Goal: Use online tool/utility: Utilize a website feature to perform a specific function

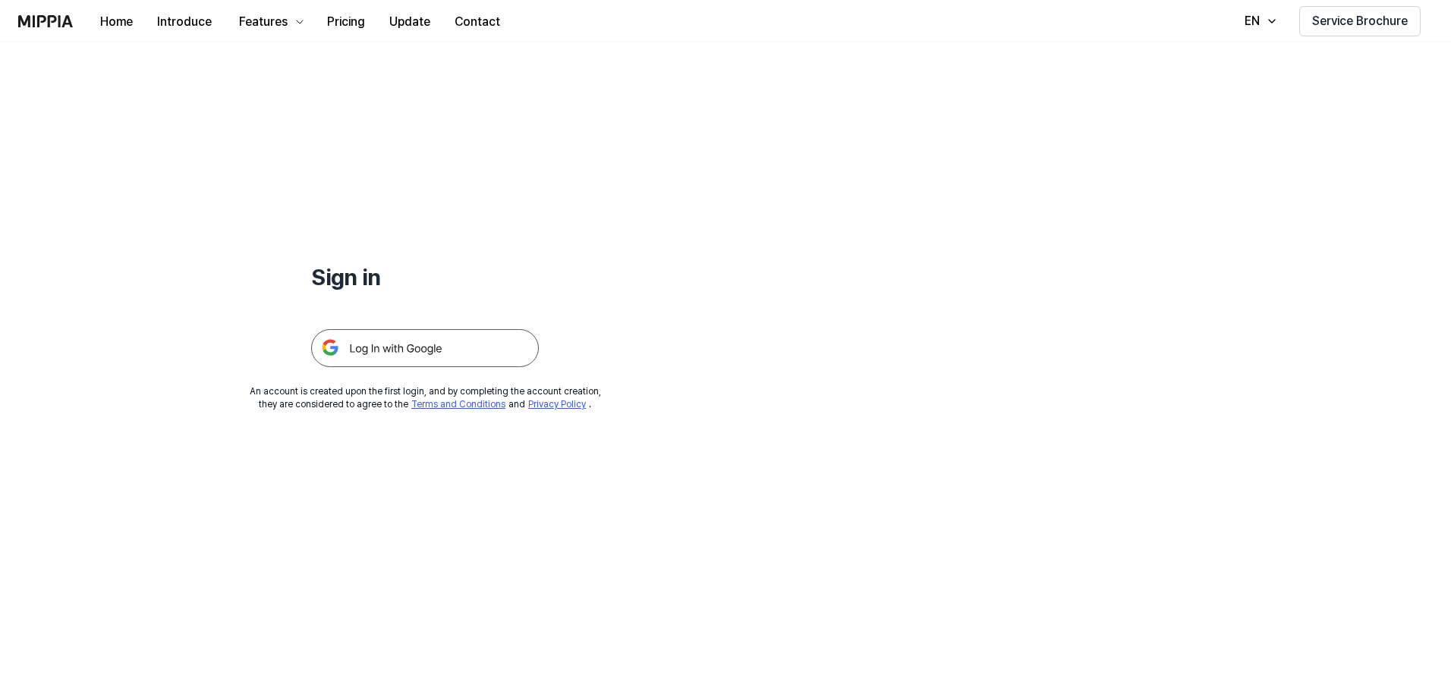
click at [375, 344] on img at bounding box center [425, 348] width 228 height 38
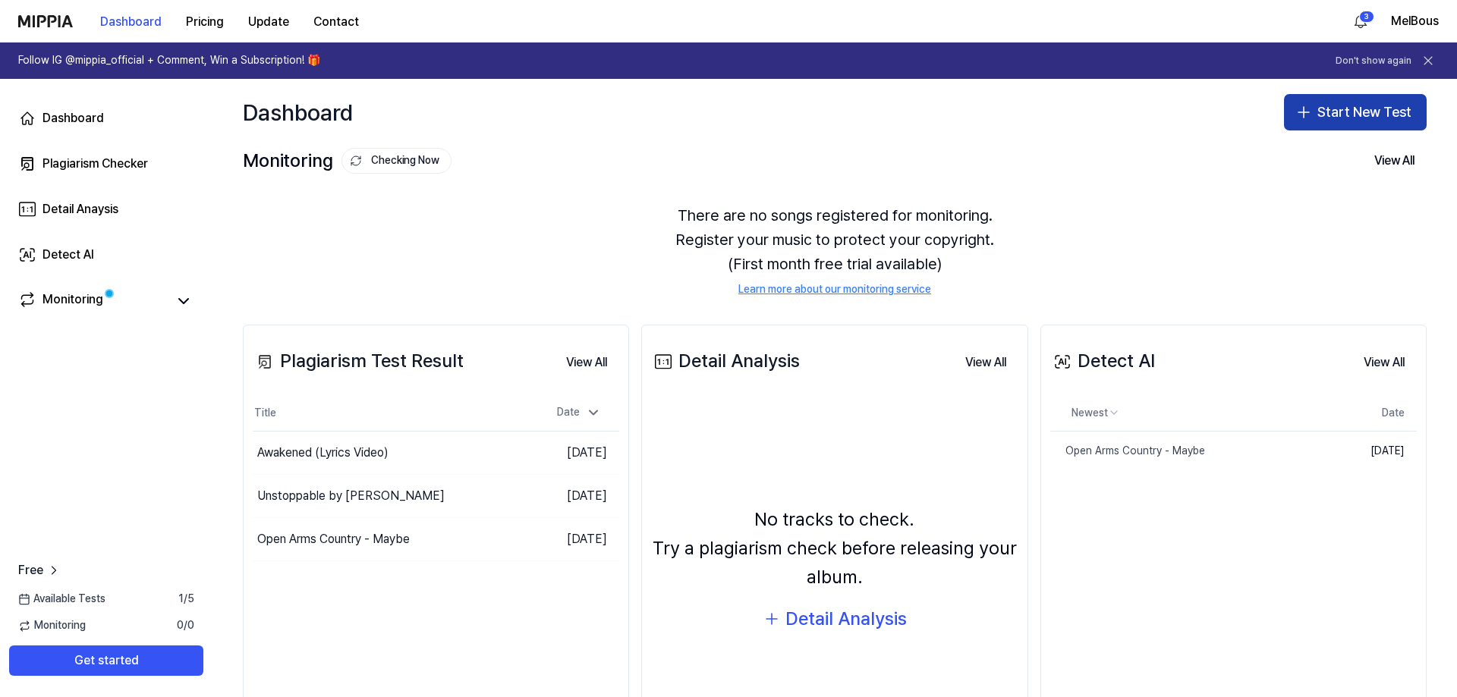
click at [1323, 118] on button "Start New Test" at bounding box center [1355, 112] width 143 height 36
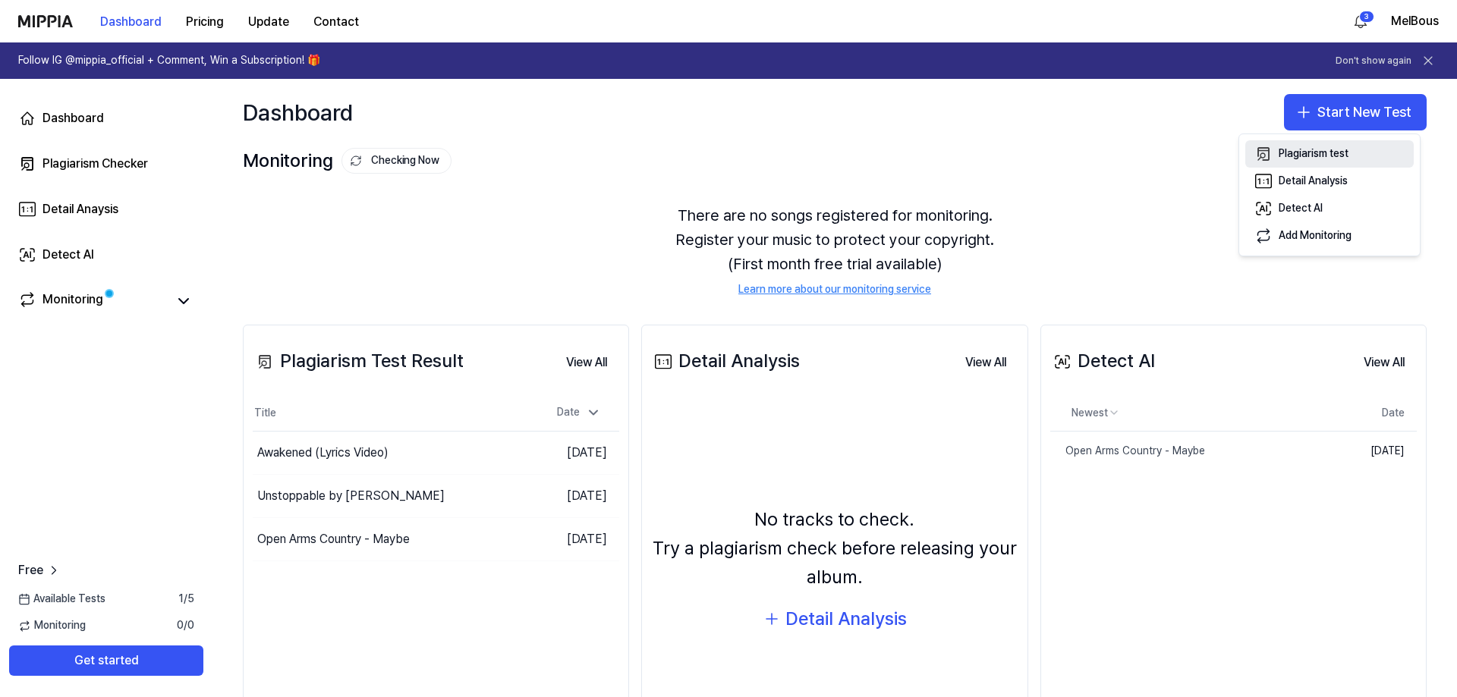
click at [1300, 155] on div "Plagiarism test" at bounding box center [1313, 153] width 70 height 15
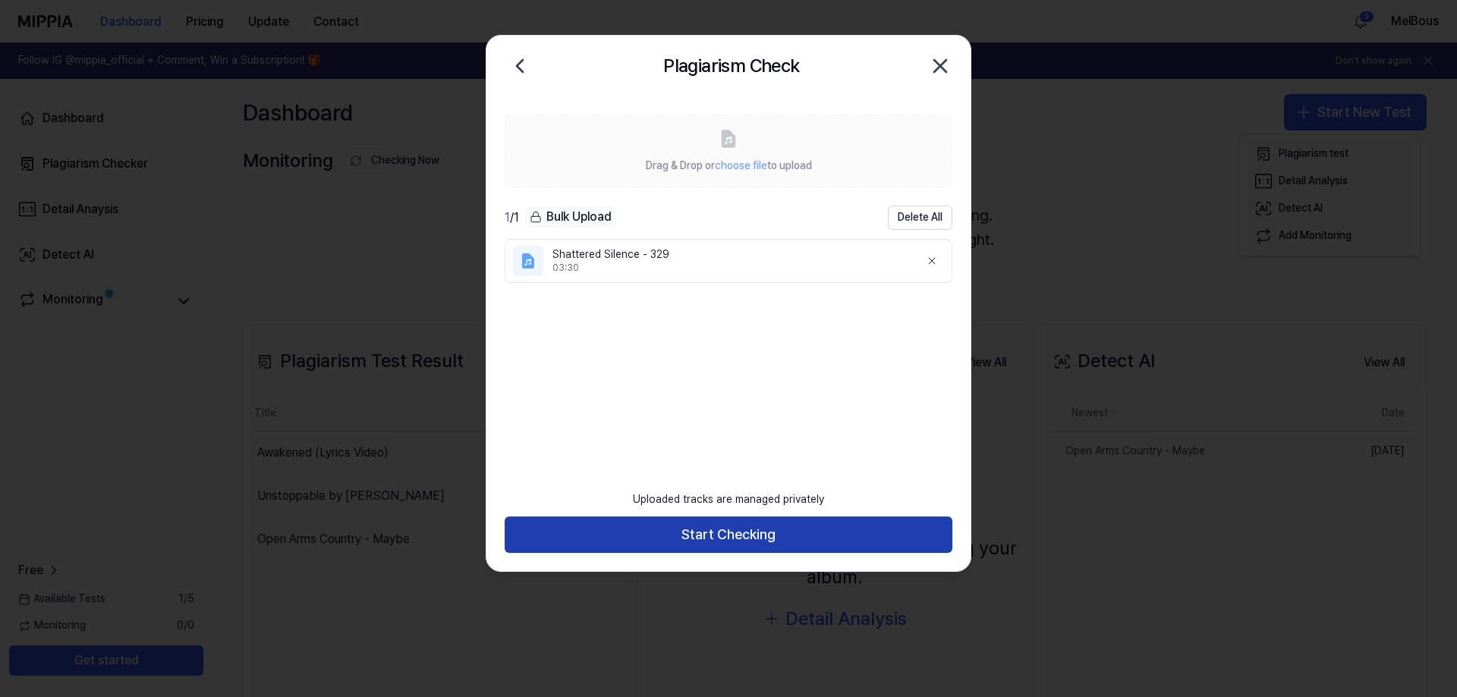
click at [722, 533] on button "Start Checking" at bounding box center [729, 535] width 448 height 36
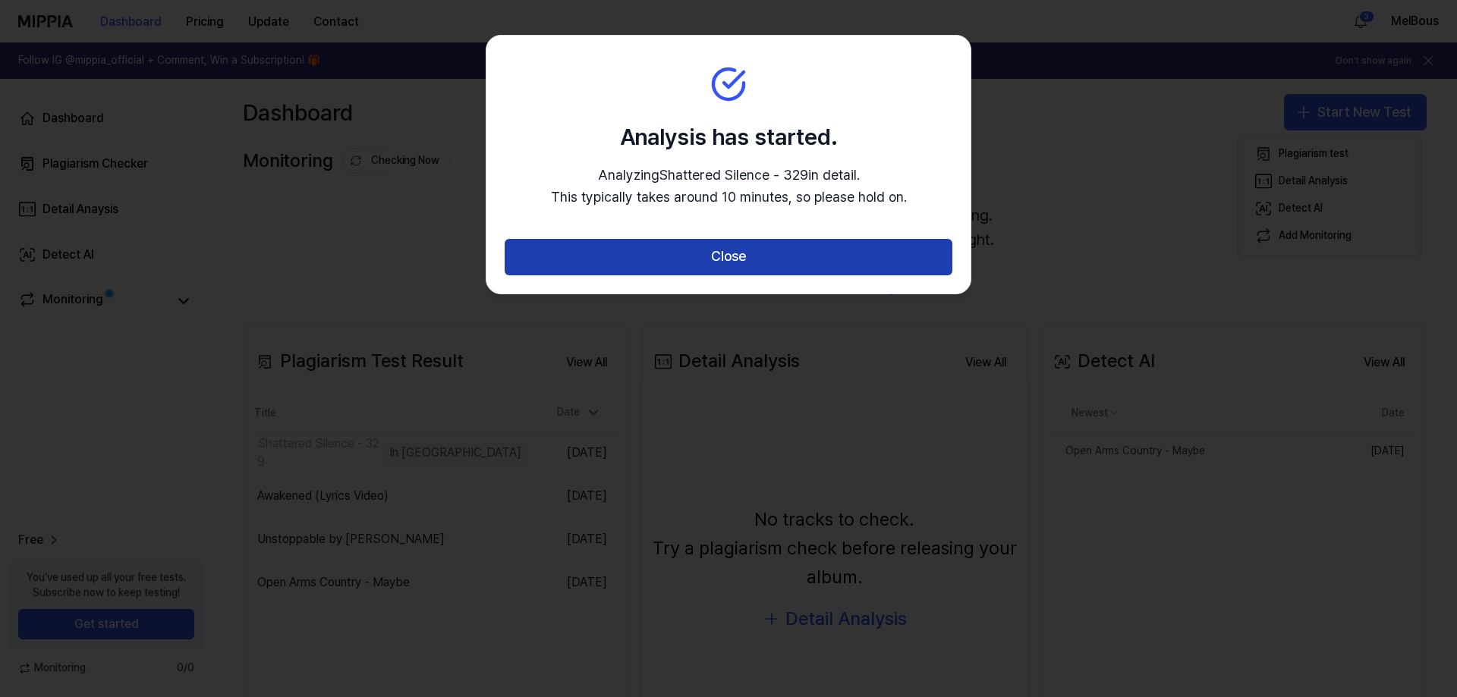
click at [736, 255] on button "Close" at bounding box center [729, 257] width 448 height 36
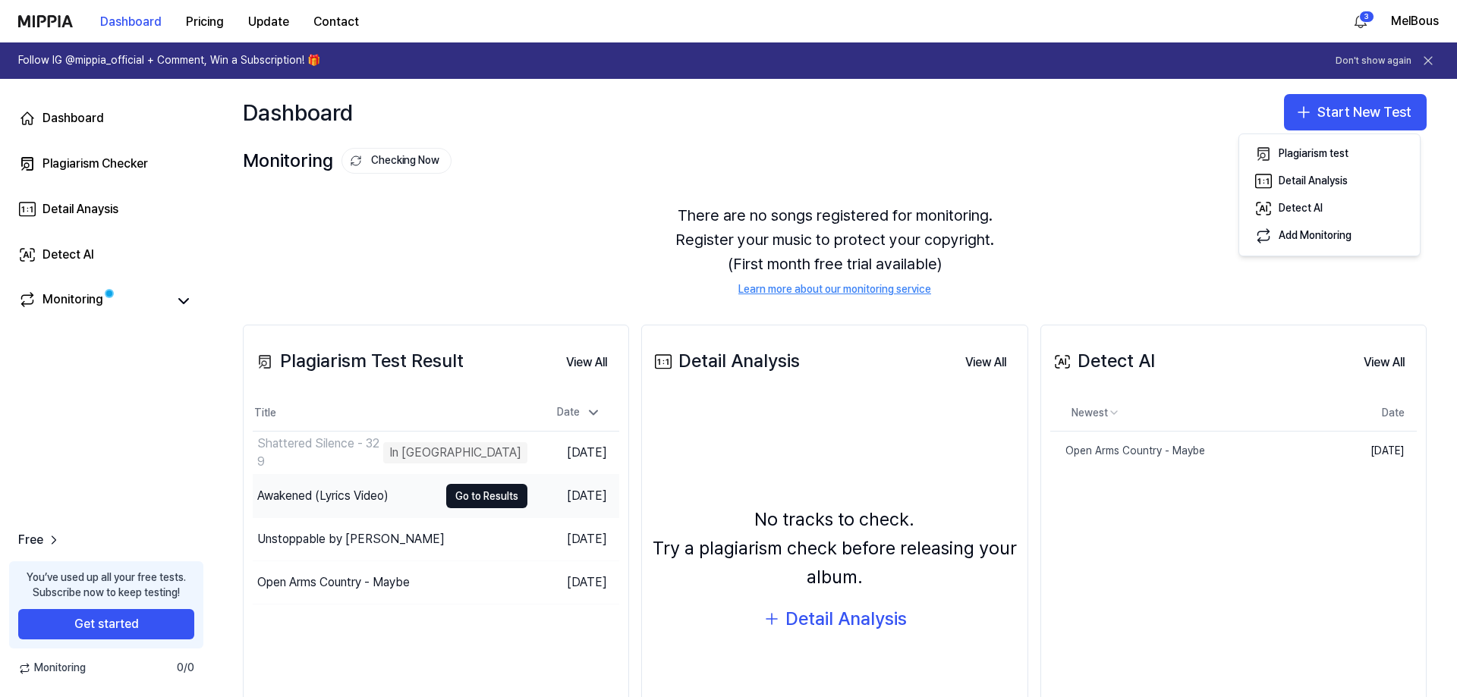
click at [349, 496] on div "Awakened (Lyrics Video)" at bounding box center [322, 496] width 131 height 18
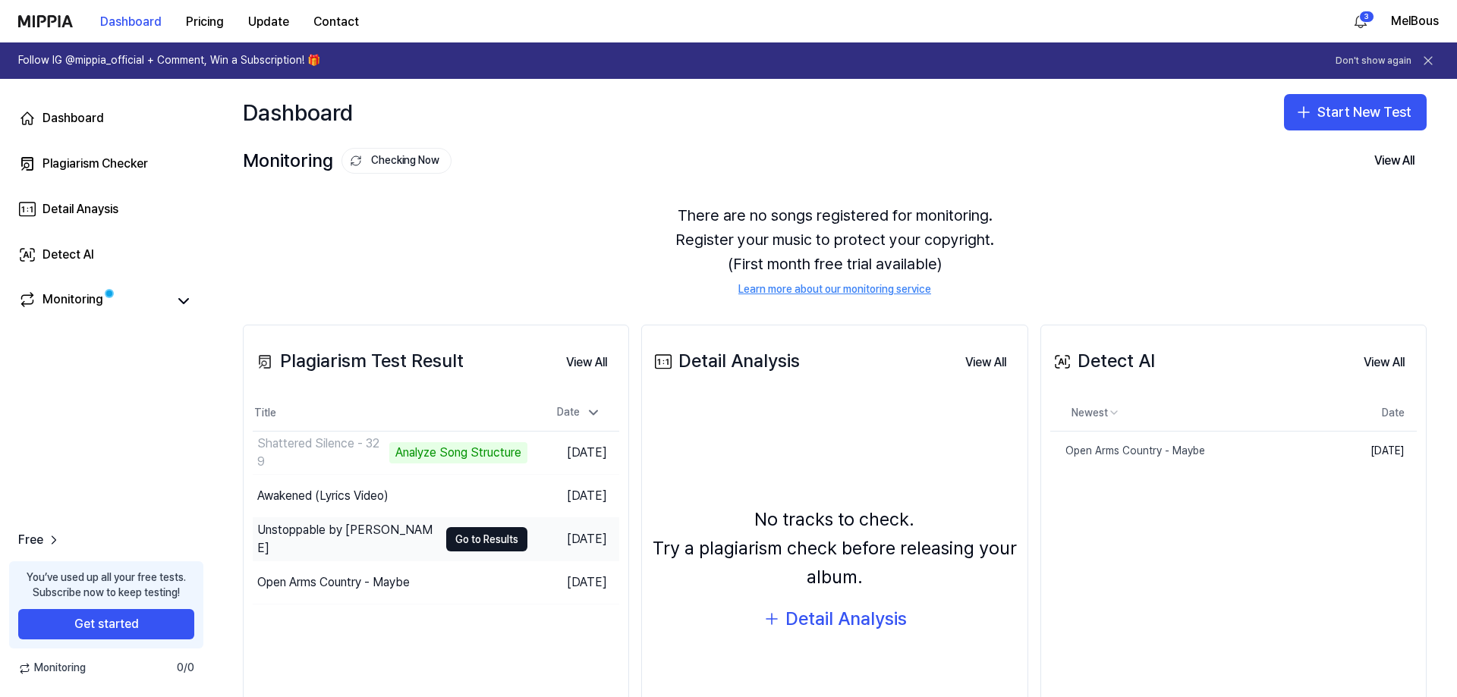
click at [325, 535] on div "Unstoppable by Melissa Bousquette" at bounding box center [347, 539] width 181 height 36
click at [361, 587] on div "Open Arms Country - Maybe" at bounding box center [333, 583] width 153 height 18
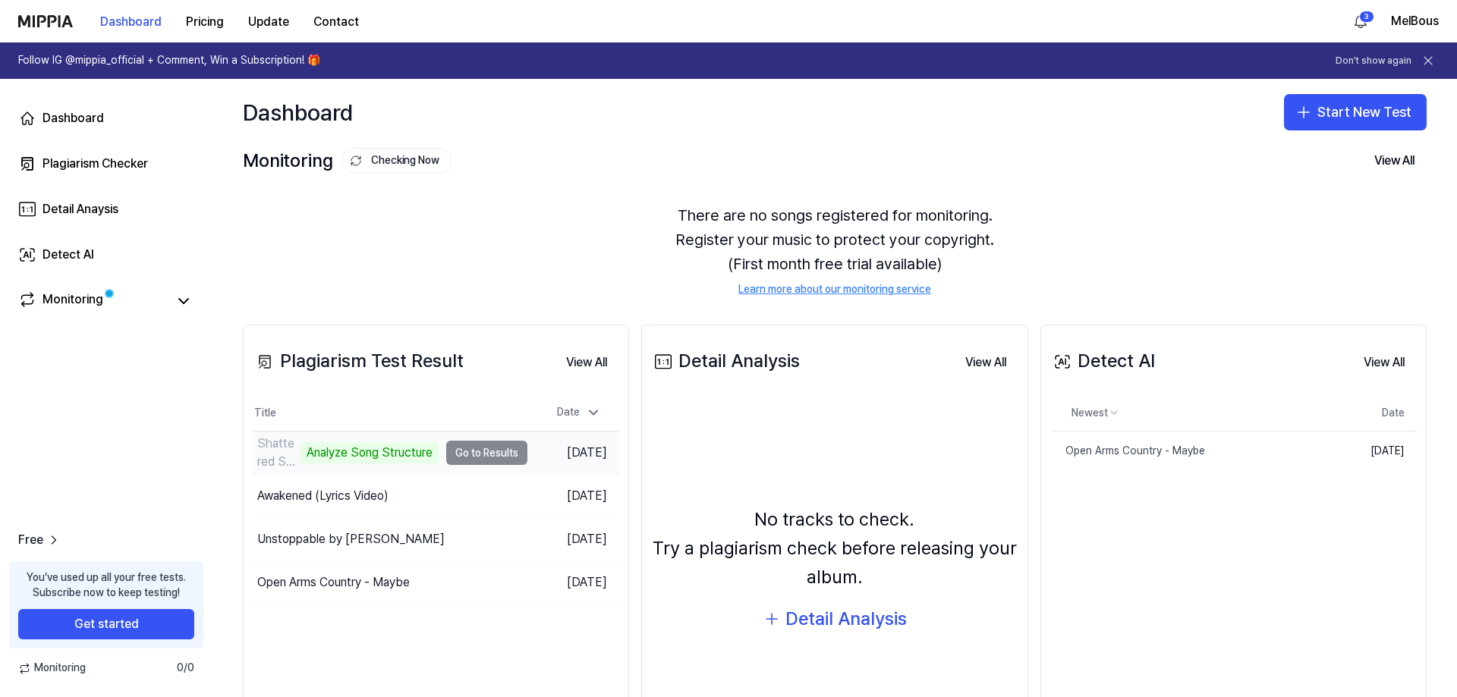
click at [495, 456] on td "Shattered Silence - 329 Analyze Song Structure Go to Results" at bounding box center [390, 453] width 275 height 42
click at [1153, 449] on div "Open Arms Country - Maybe" at bounding box center [1127, 451] width 155 height 15
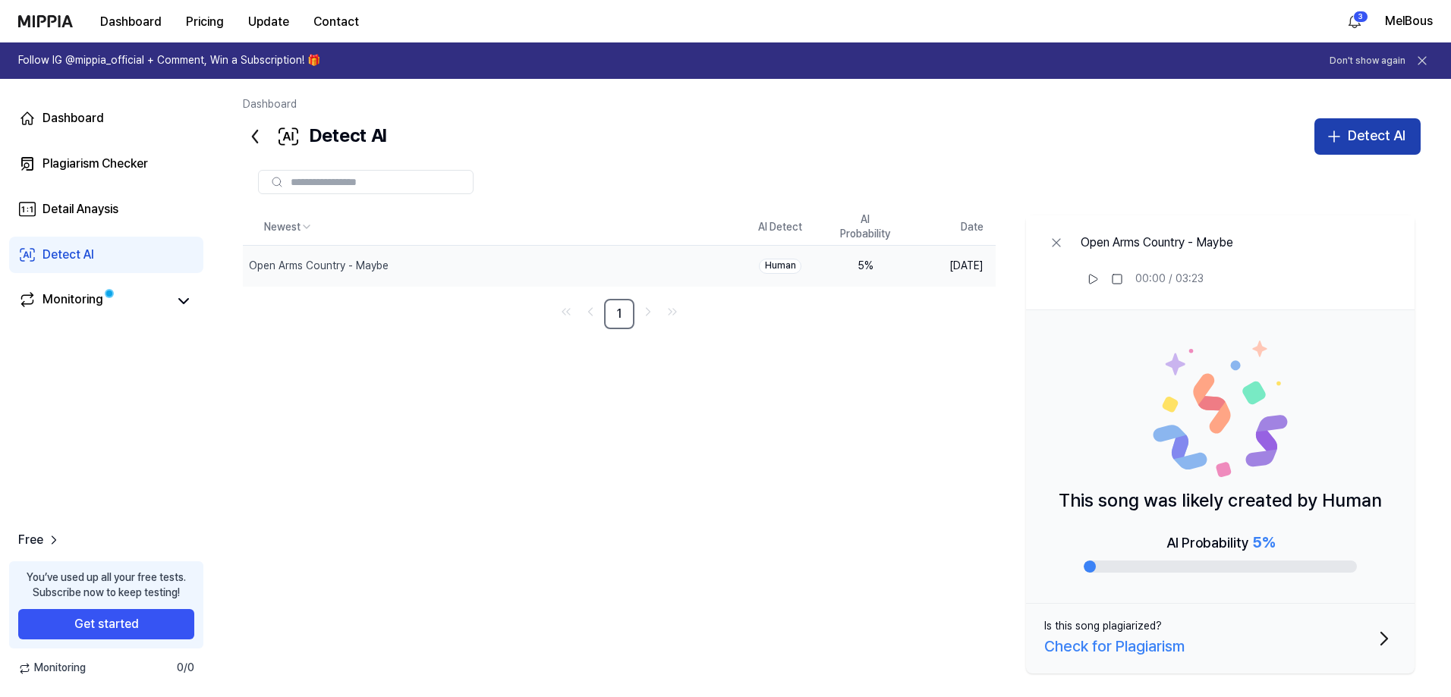
click at [1341, 143] on icon "button" at bounding box center [1334, 136] width 18 height 18
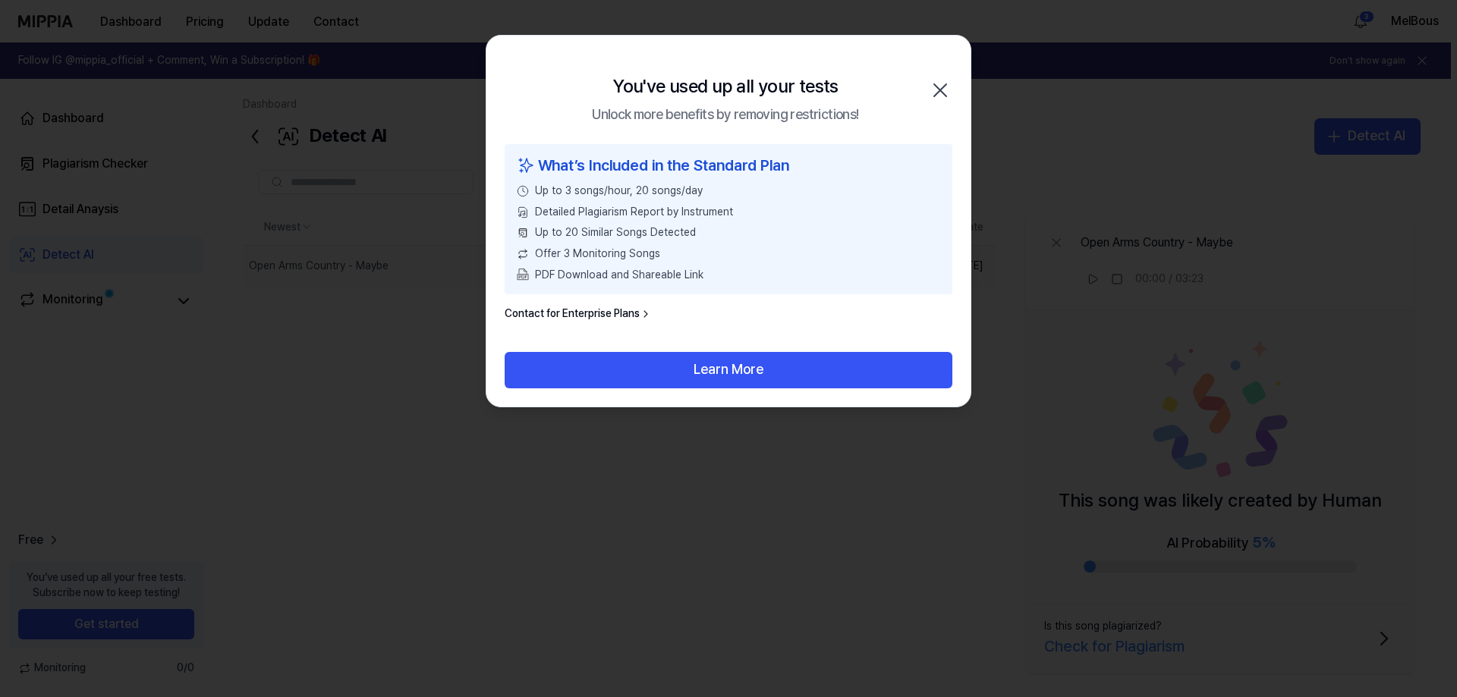
click at [942, 90] on icon "button" at bounding box center [940, 90] width 24 height 24
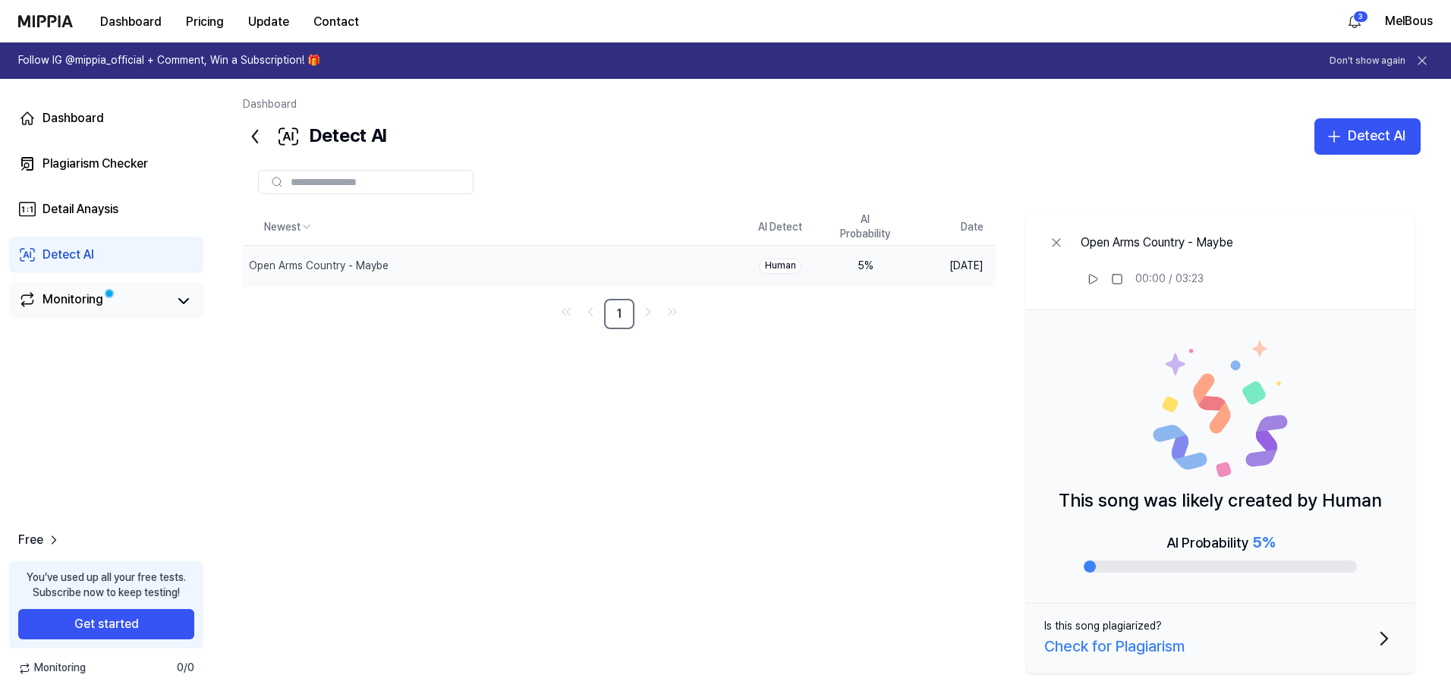
click at [70, 297] on div "Monitoring" at bounding box center [72, 301] width 61 height 21
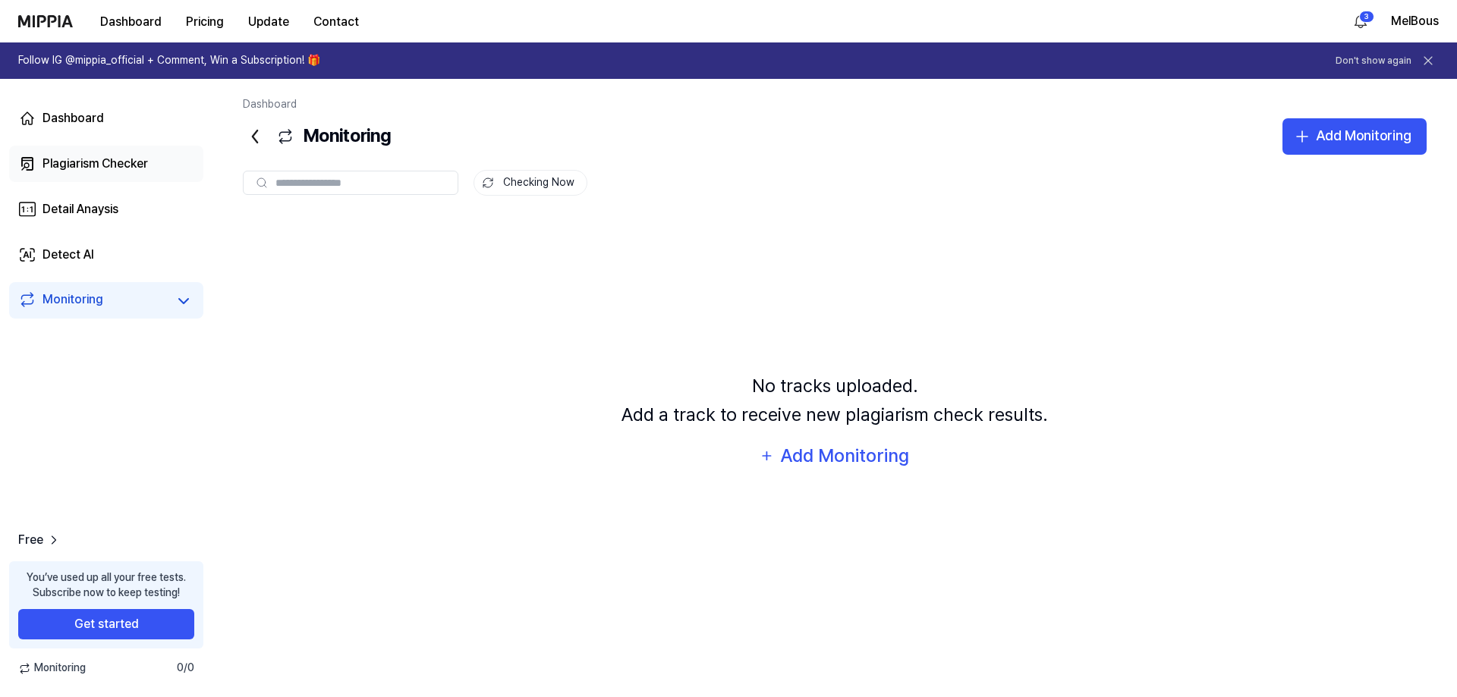
click at [74, 161] on div "Plagiarism Checker" at bounding box center [94, 164] width 105 height 18
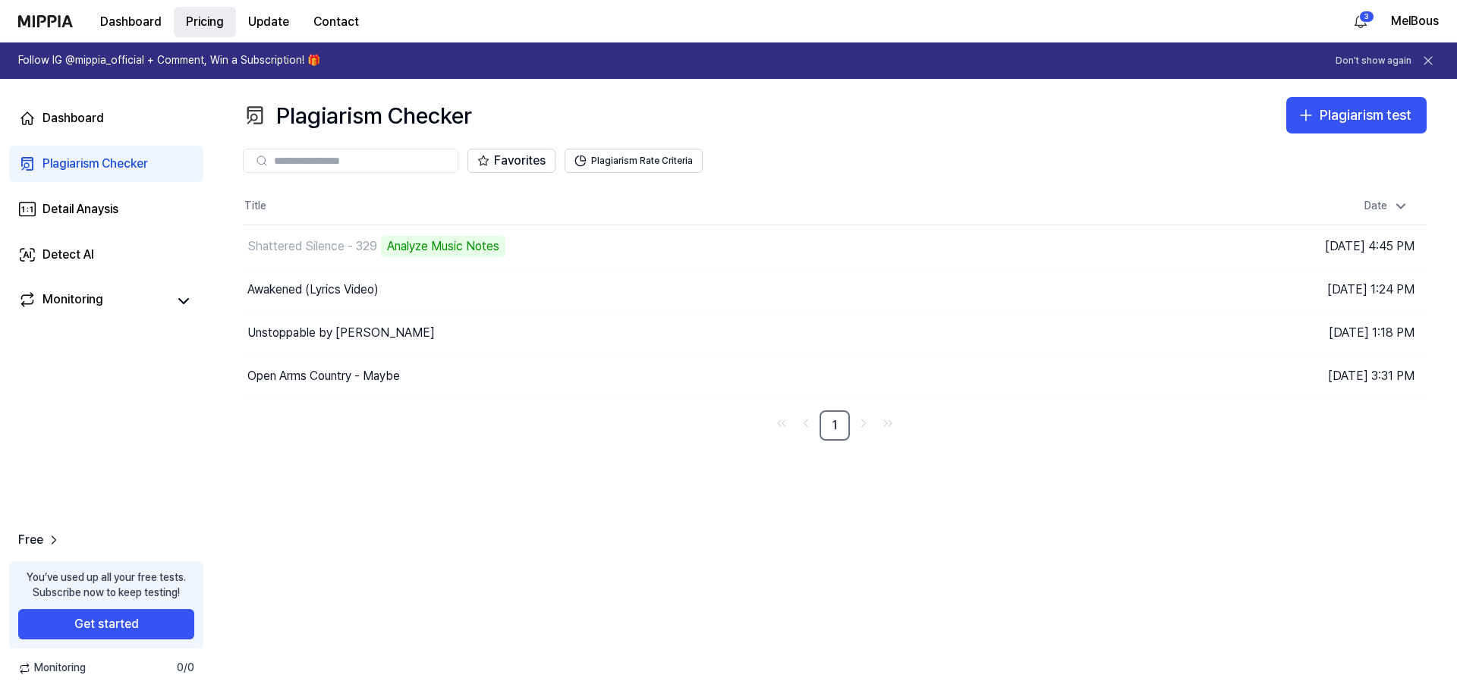
click at [197, 18] on button "Pricing" at bounding box center [205, 22] width 62 height 30
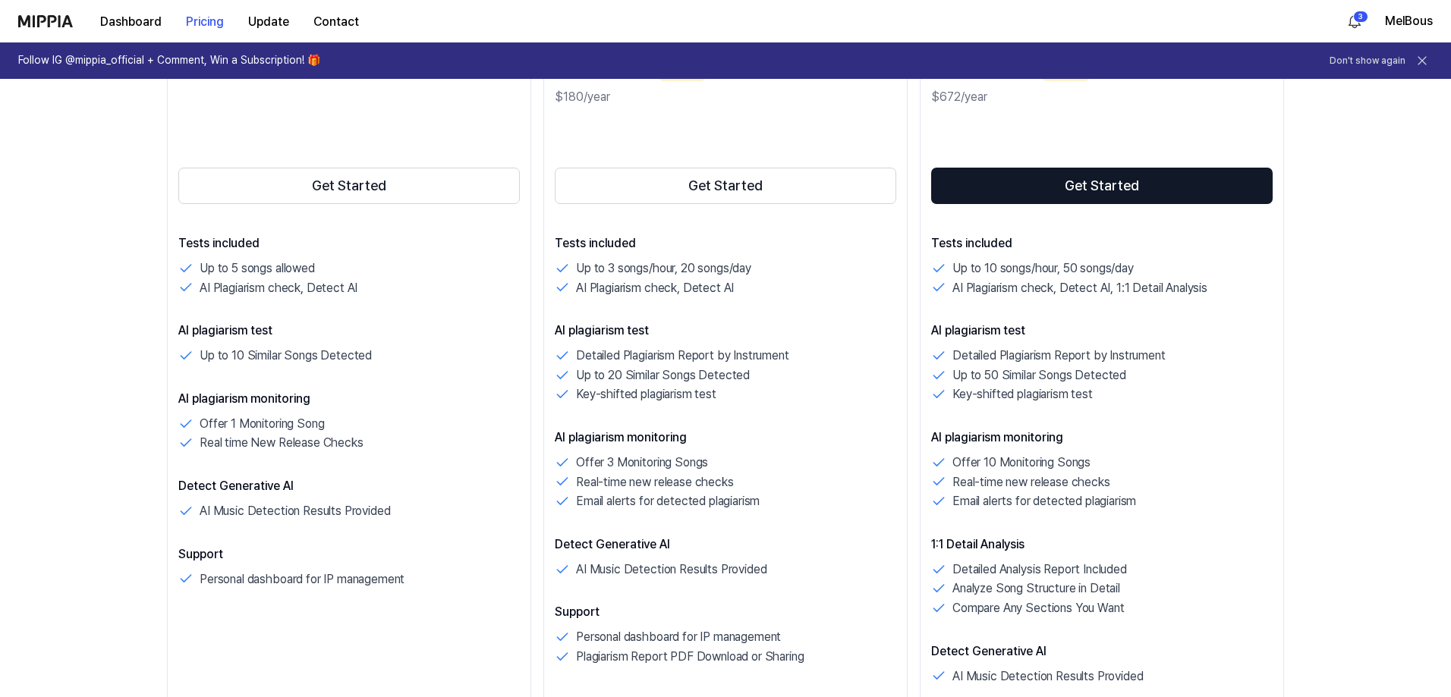
scroll to position [303, 0]
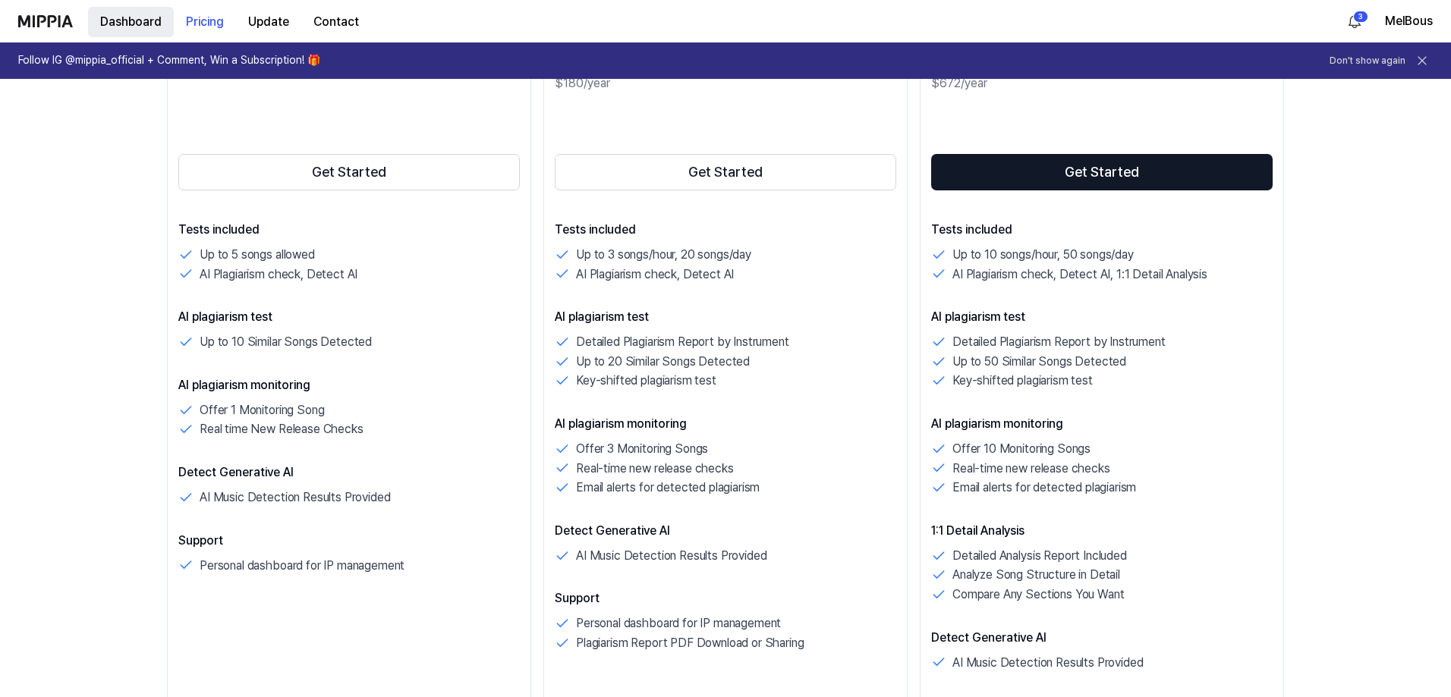
click at [140, 16] on button "Dashboard" at bounding box center [131, 22] width 86 height 30
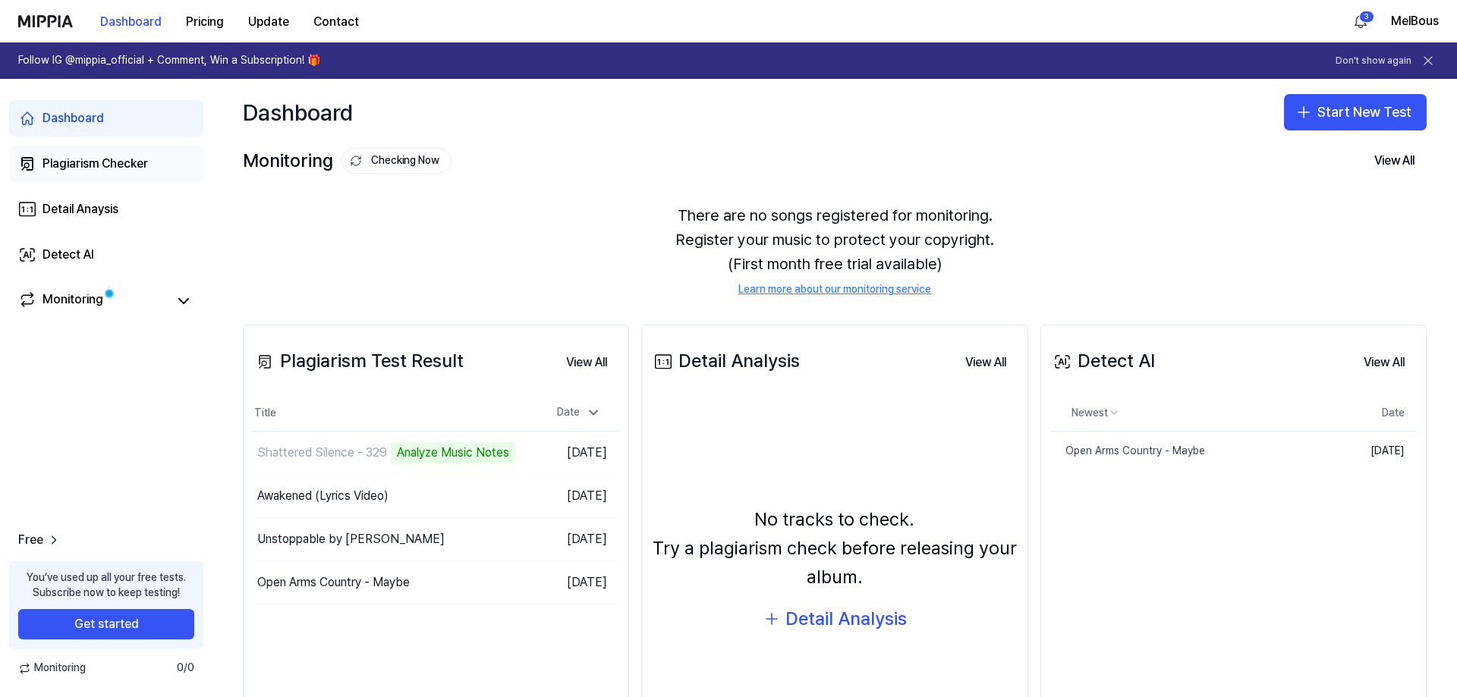
click at [68, 168] on div "Plagiarism Checker" at bounding box center [94, 164] width 105 height 18
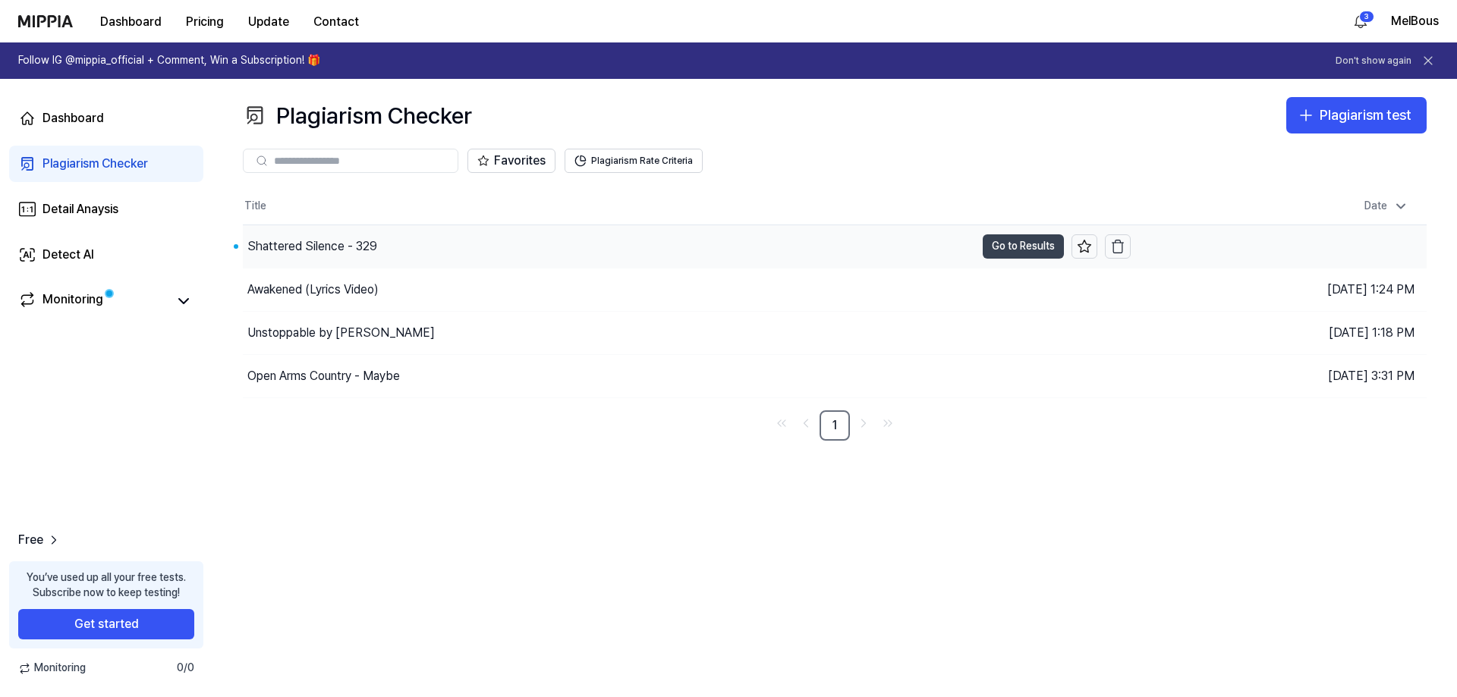
click at [1027, 245] on button "Go to Results" at bounding box center [1023, 246] width 81 height 24
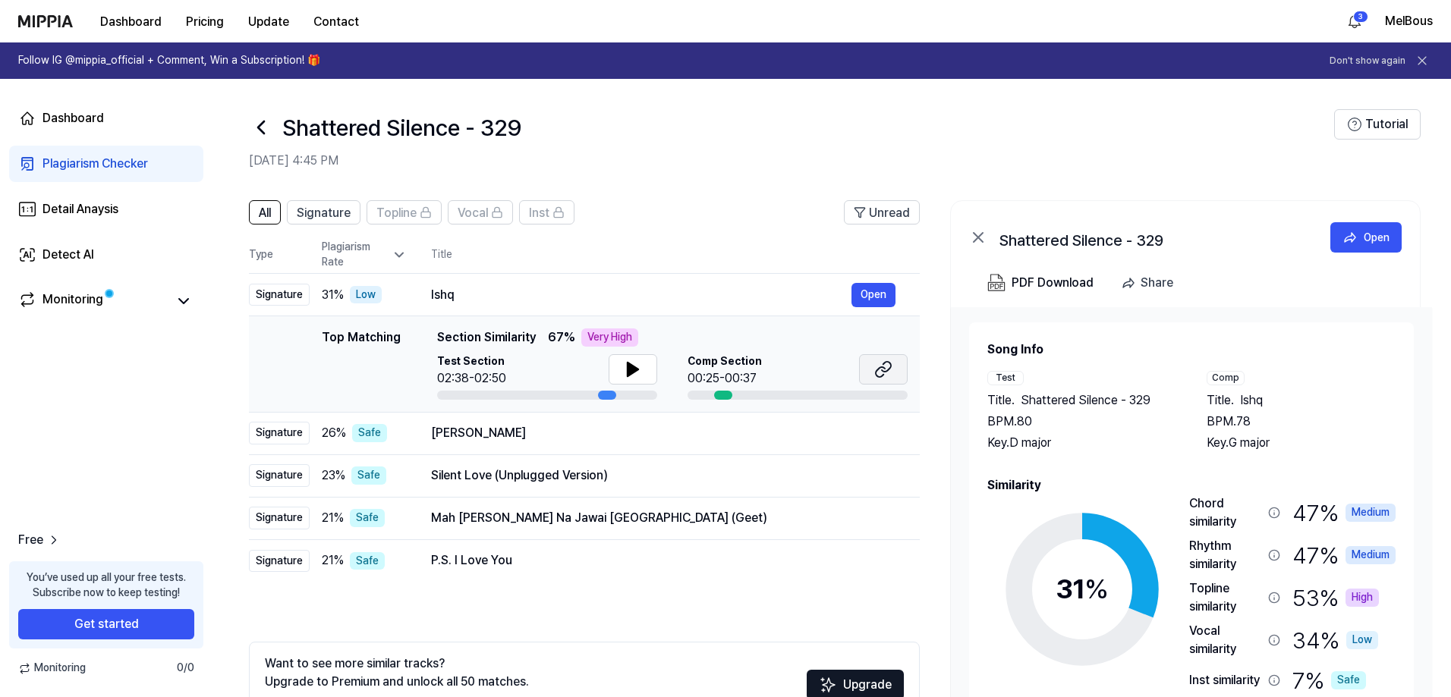
click at [880, 370] on icon at bounding box center [883, 369] width 18 height 18
click at [627, 367] on icon at bounding box center [632, 370] width 11 height 14
click at [631, 369] on icon at bounding box center [632, 370] width 11 height 14
click at [628, 370] on icon at bounding box center [629, 369] width 3 height 12
click at [624, 366] on icon at bounding box center [633, 369] width 18 height 18
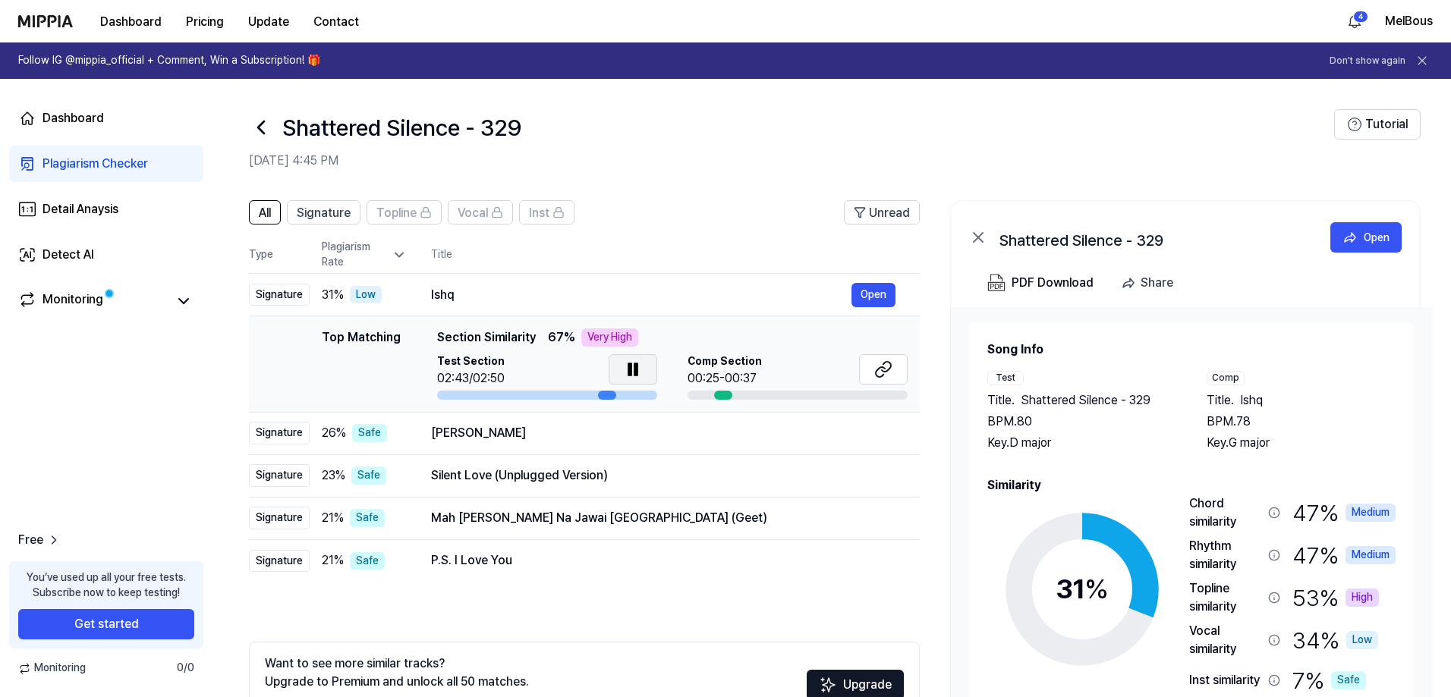
click at [631, 366] on icon at bounding box center [629, 369] width 3 height 12
click at [886, 373] on icon at bounding box center [883, 369] width 18 height 18
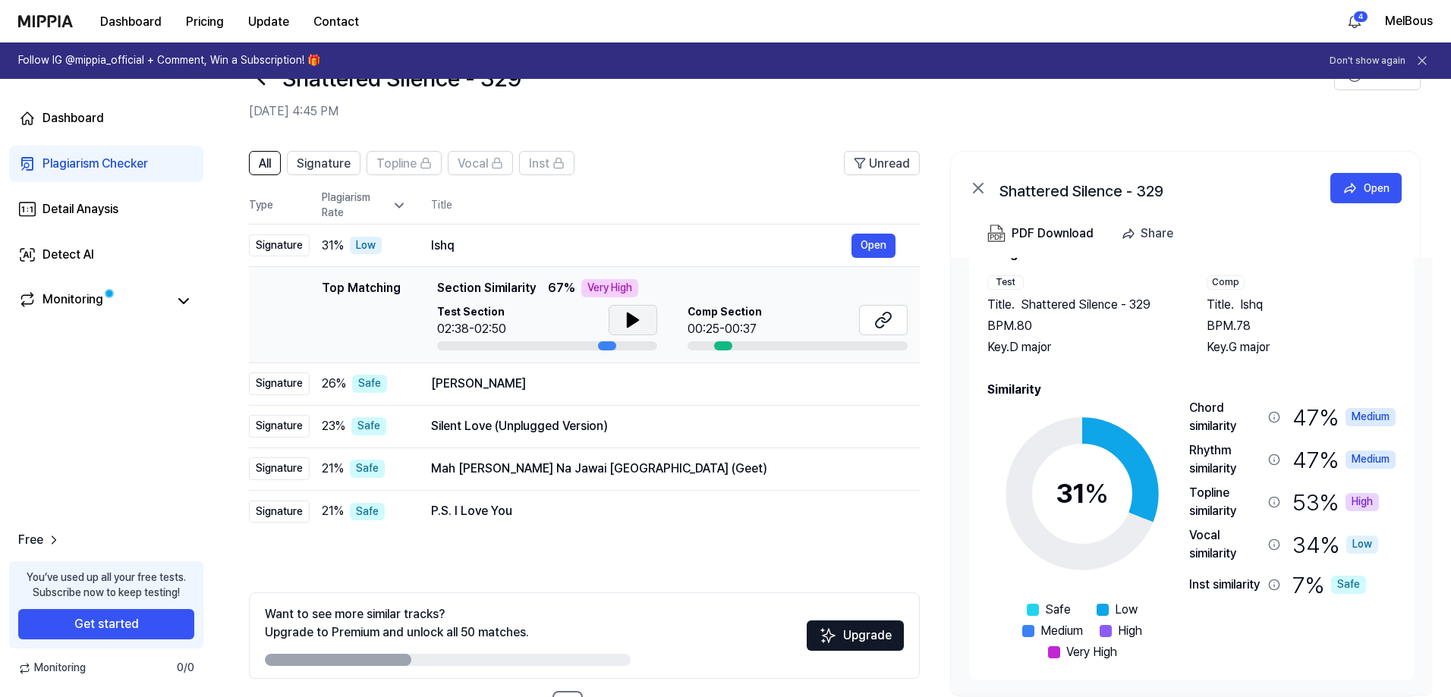
scroll to position [104, 0]
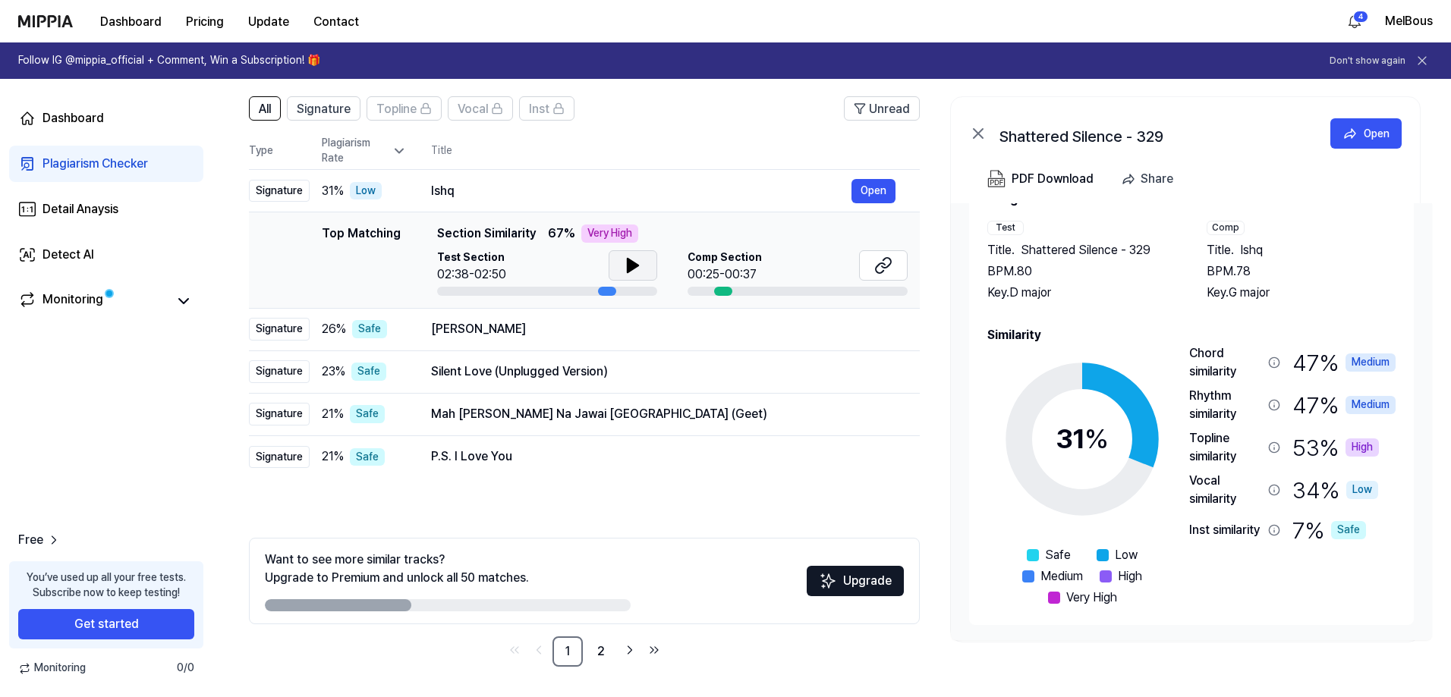
click at [1366, 448] on div "High" at bounding box center [1361, 448] width 33 height 18
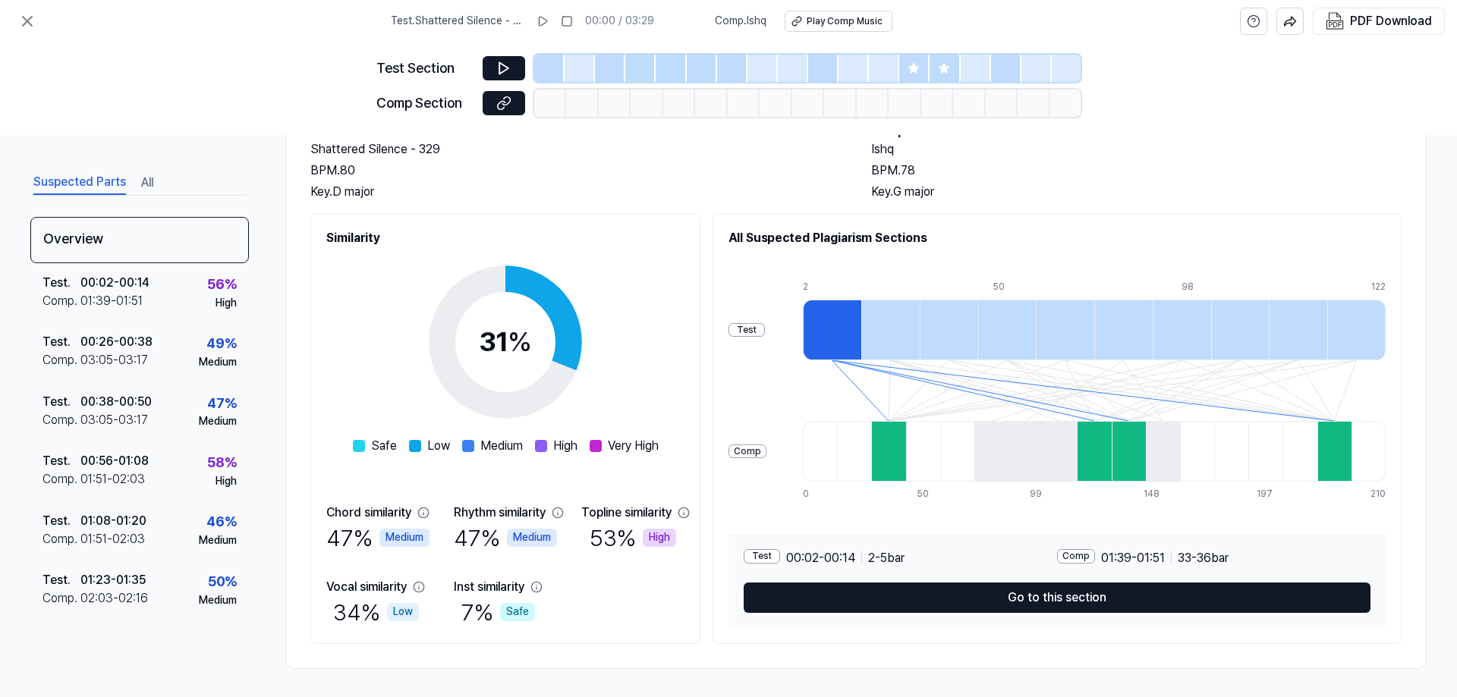
scroll to position [107, 0]
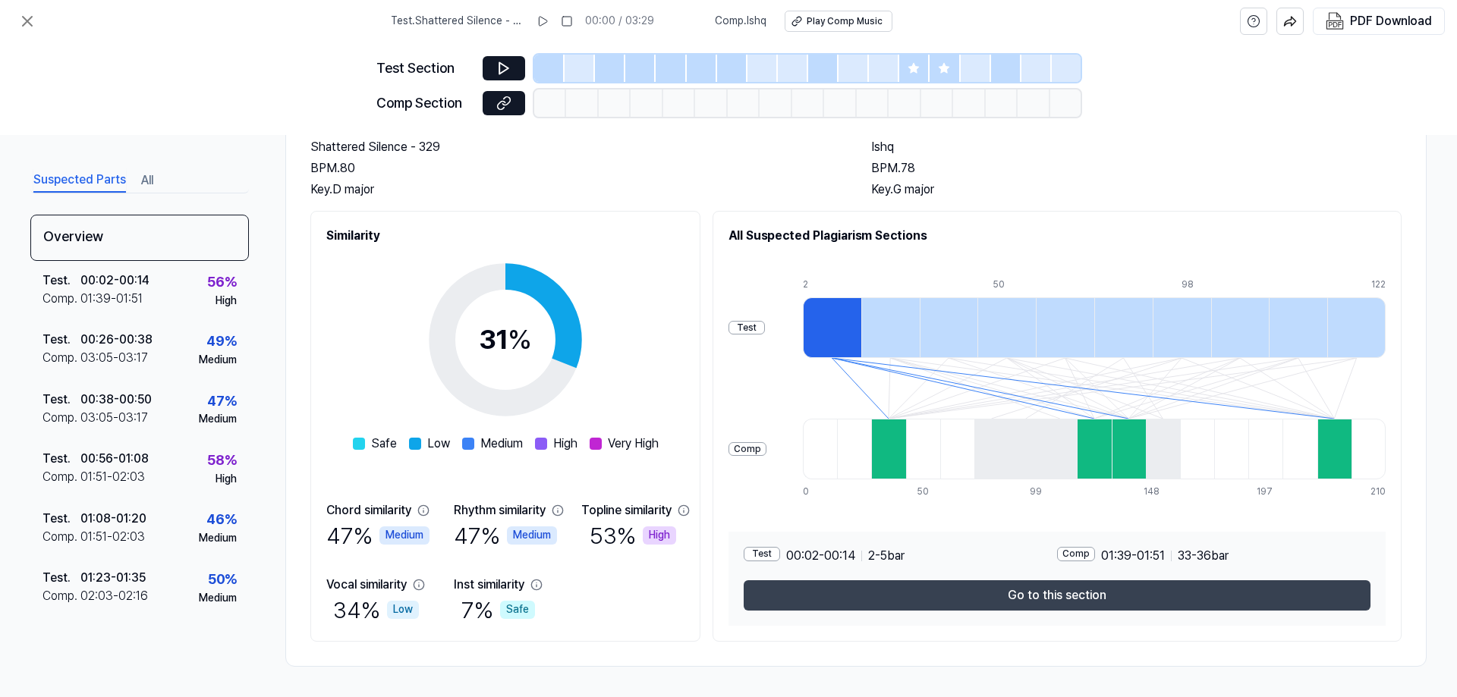
click at [989, 596] on button "Go to this section" at bounding box center [1057, 595] width 627 height 30
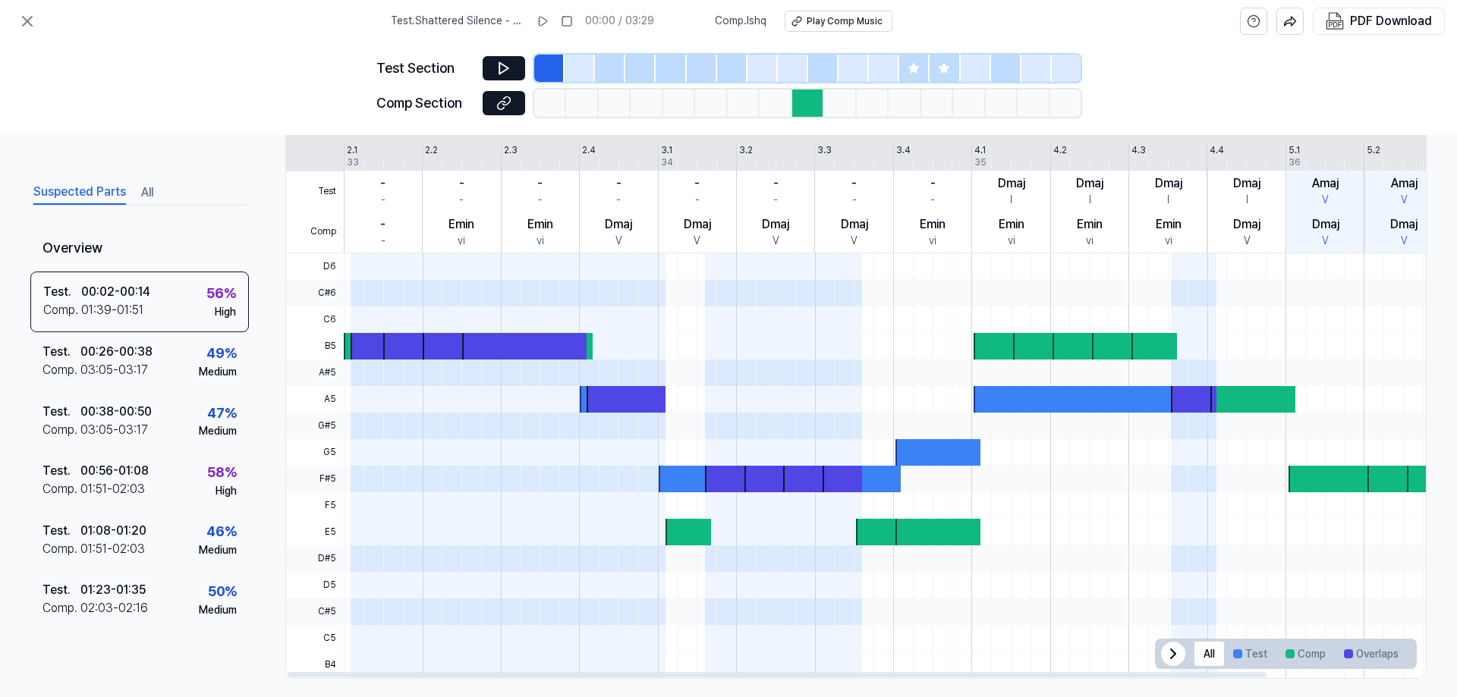
scroll to position [344, 0]
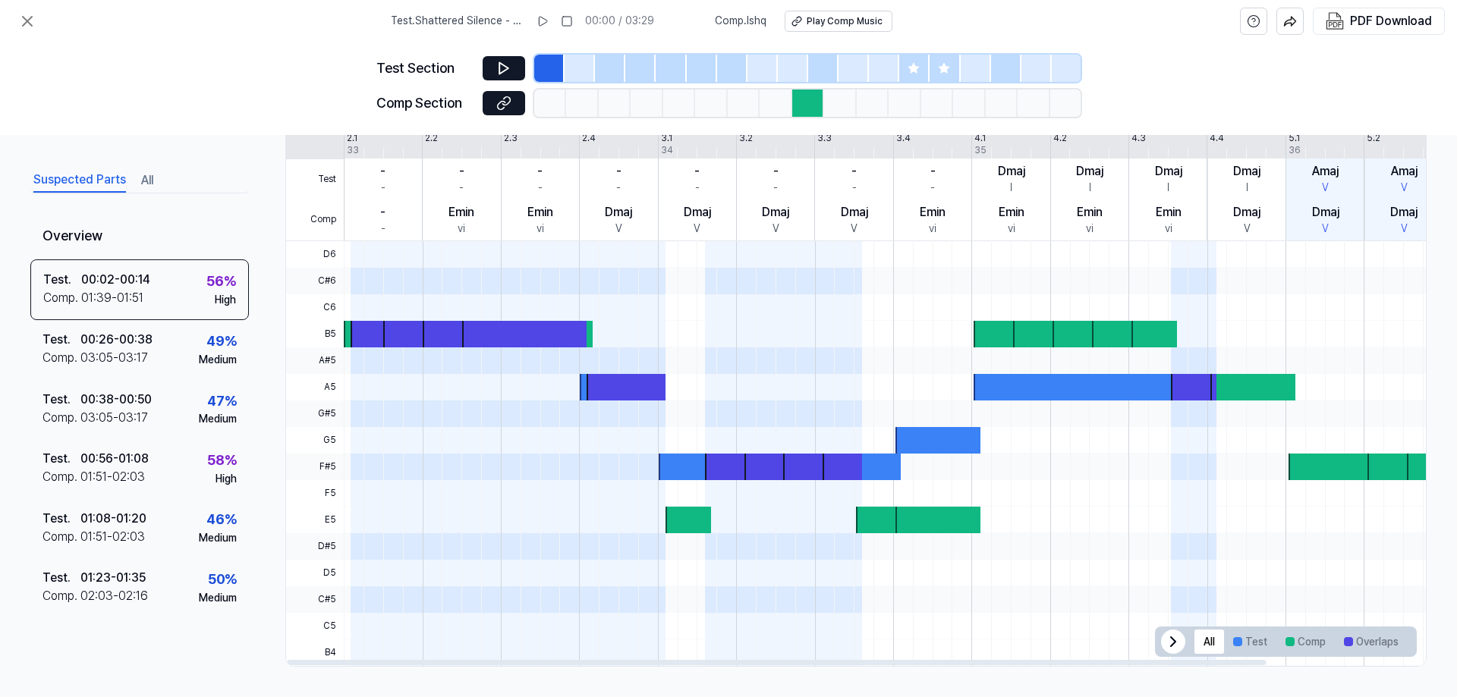
click at [356, 330] on div at bounding box center [370, 334] width 39 height 27
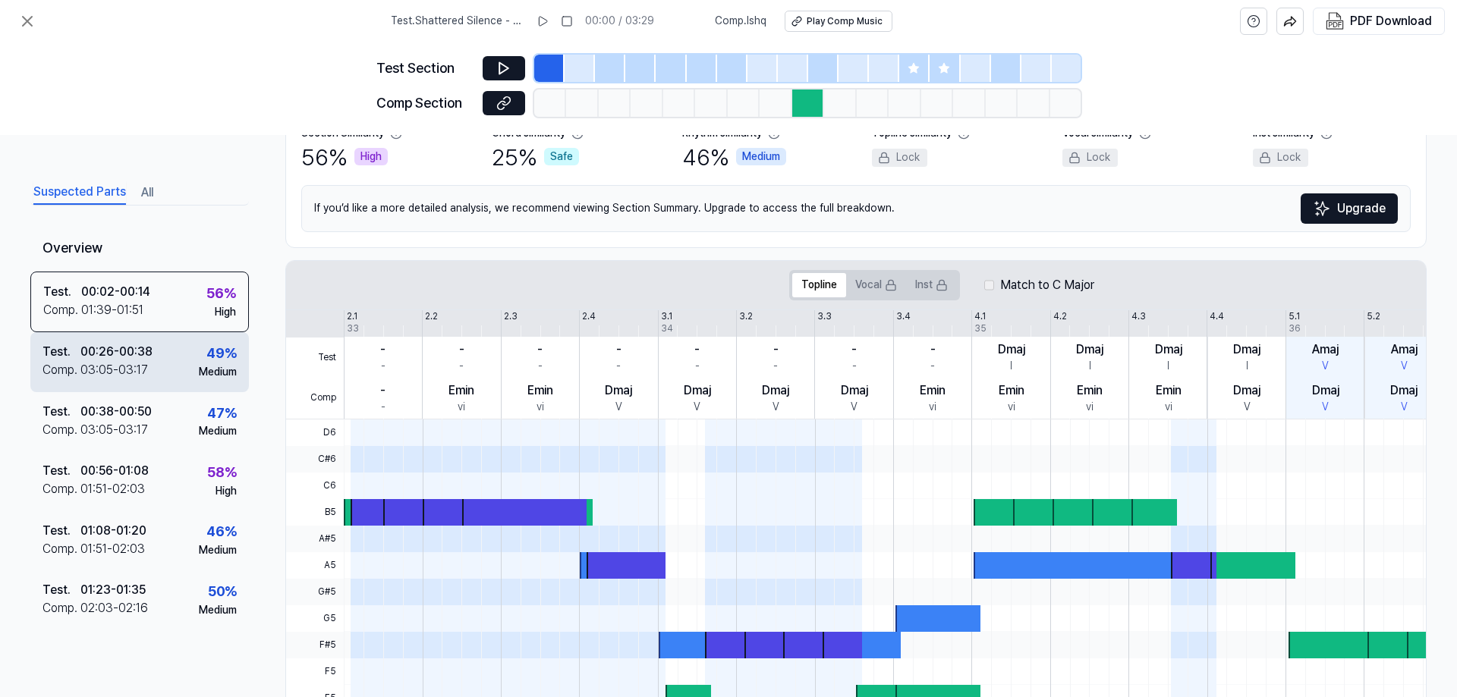
scroll to position [0, 0]
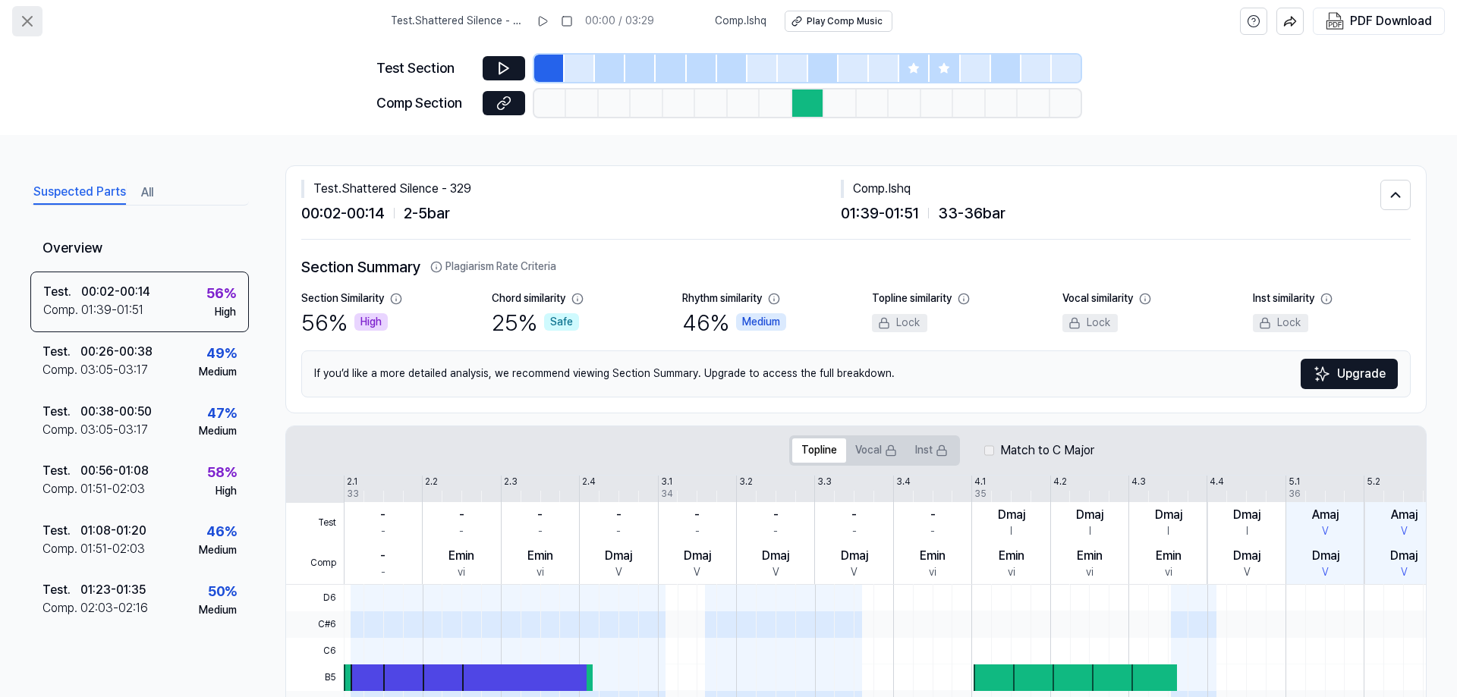
click at [27, 18] on icon at bounding box center [27, 21] width 18 height 18
